Goal: Obtain resource: Download file/media

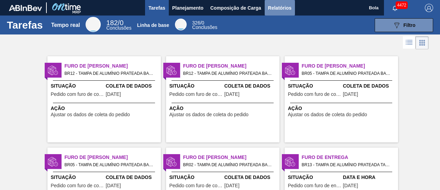
click at [284, 11] on font "Relatórios" at bounding box center [279, 8] width 23 height 8
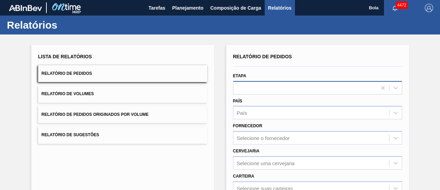
click at [260, 90] on div at bounding box center [305, 88] width 143 height 10
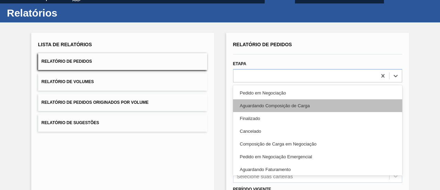
scroll to position [13, 0]
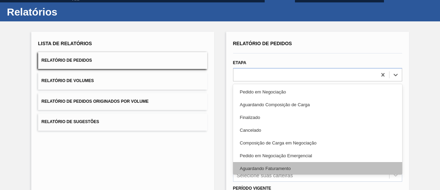
click at [269, 169] on font "Aguardando Faturamento" at bounding box center [265, 167] width 51 height 5
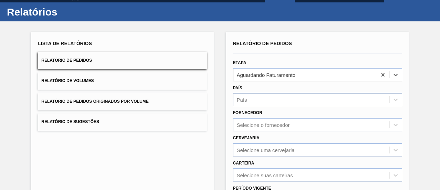
click at [251, 101] on div "País" at bounding box center [312, 100] width 156 height 10
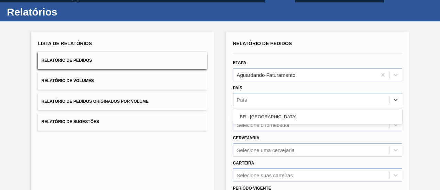
click at [258, 116] on font "BR - Brasil" at bounding box center [268, 116] width 57 height 5
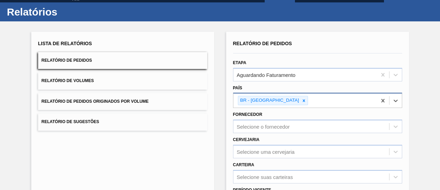
scroll to position [82, 0]
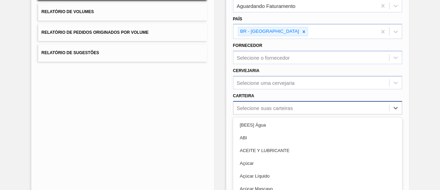
click at [255, 112] on div "option ACEITE Y LUBRICANTE focused, 3 of 101. 101 results available. Use Up and…" at bounding box center [317, 107] width 169 height 13
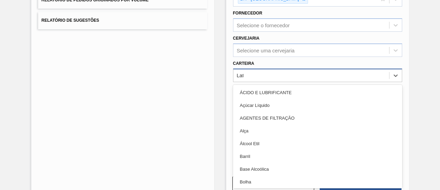
type input "Lata"
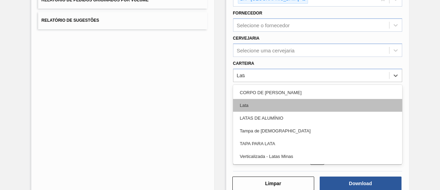
click at [255, 105] on div "Lata" at bounding box center [317, 105] width 169 height 13
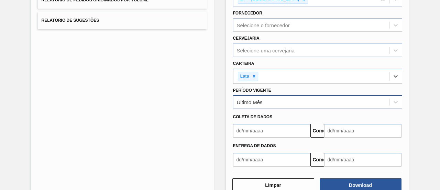
click at [262, 101] on div "Último Mês" at bounding box center [312, 102] width 156 height 10
click at [259, 128] on input "text" at bounding box center [271, 130] width 77 height 14
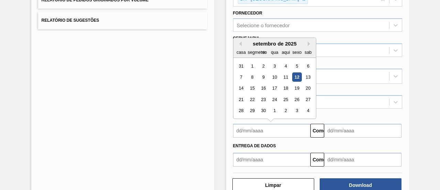
click at [295, 74] on font "12" at bounding box center [296, 76] width 5 height 5
type input "12/09/2025"
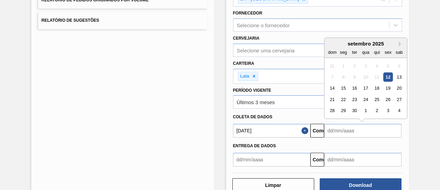
click at [336, 127] on input "text" at bounding box center [362, 130] width 77 height 14
click at [398, 42] on div "setembro de 2025" at bounding box center [366, 44] width 83 height 6
click at [399, 42] on button "Próximo mês" at bounding box center [401, 43] width 5 height 5
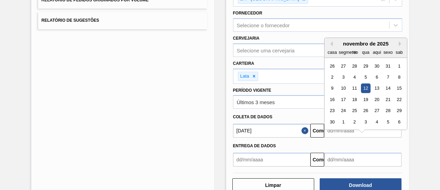
click at [365, 87] on div "12" at bounding box center [365, 88] width 9 height 9
type input "12/11/2025"
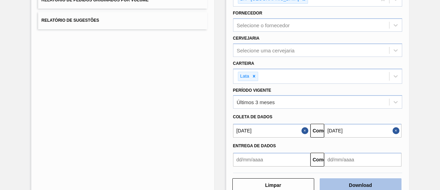
click at [379, 185] on button "Download" at bounding box center [361, 185] width 82 height 14
